Goal: Navigation & Orientation: Find specific page/section

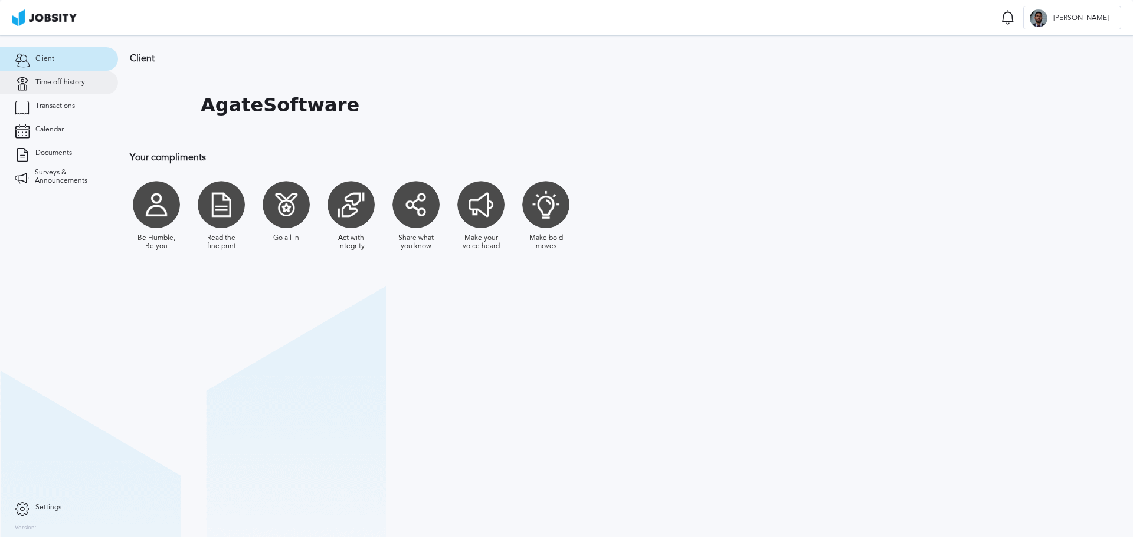
click at [64, 78] on span "Time off history" at bounding box center [60, 82] width 50 height 8
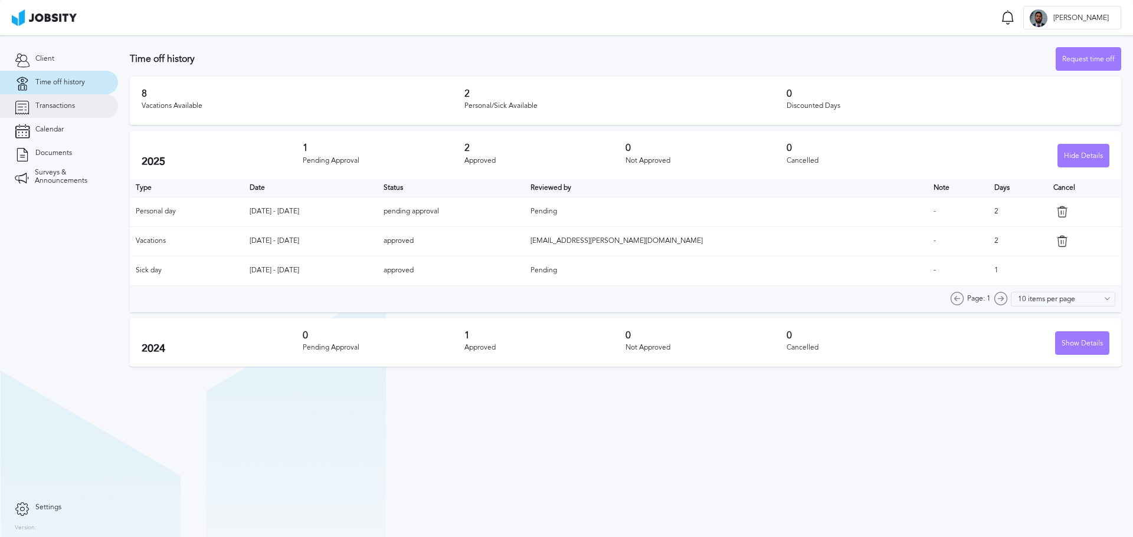
click at [65, 114] on link "Transactions" at bounding box center [59, 106] width 118 height 24
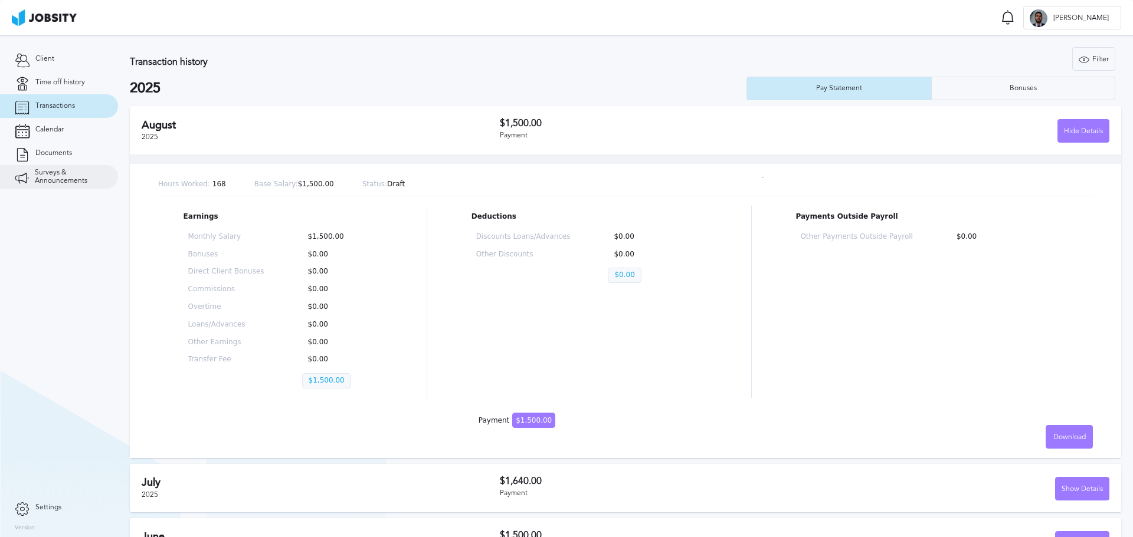
click at [65, 167] on link "Surveys & Announcements" at bounding box center [59, 177] width 118 height 24
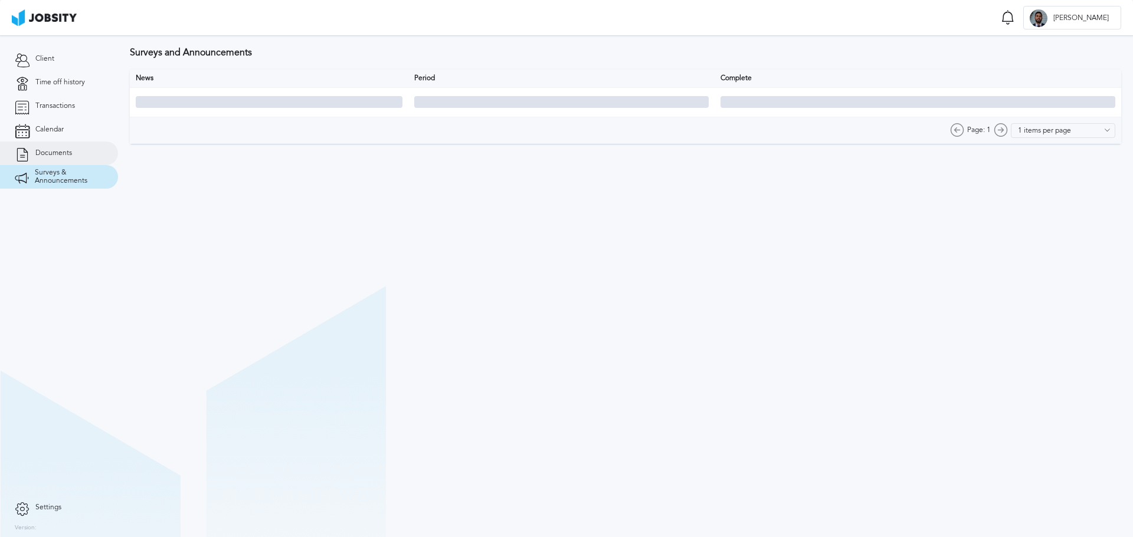
type input "10 items per page"
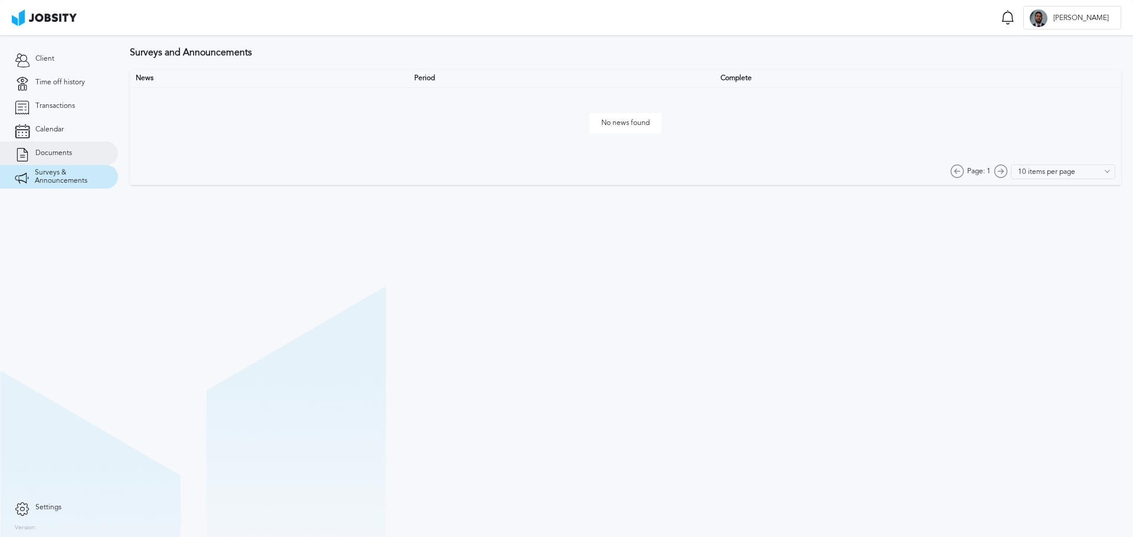
click at [55, 151] on span "Documents" at bounding box center [53, 153] width 37 height 8
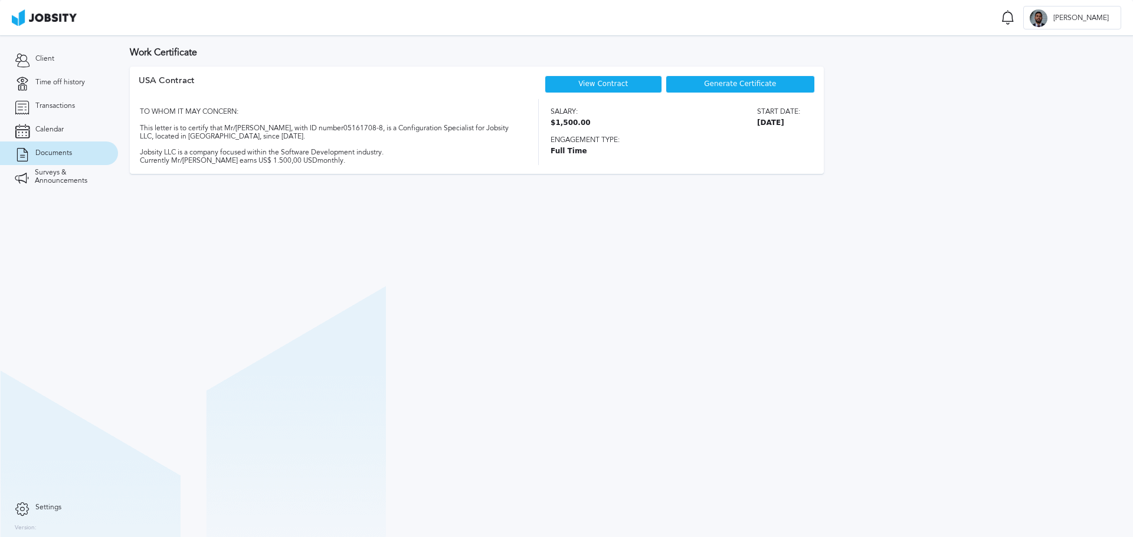
click at [622, 81] on link "View Contract" at bounding box center [603, 84] width 50 height 8
